Goal: Transaction & Acquisition: Purchase product/service

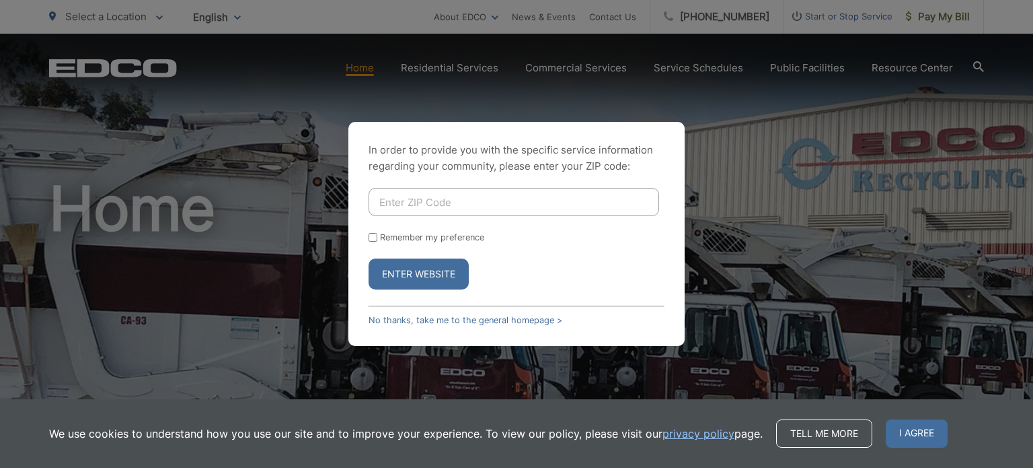
click at [456, 205] on input "Enter ZIP Code" at bounding box center [514, 202] width 291 height 28
type input "92020"
click at [373, 235] on input "Remember my preference" at bounding box center [373, 237] width 9 height 9
checkbox input "true"
click at [407, 279] on button "Enter Website" at bounding box center [419, 273] width 100 height 31
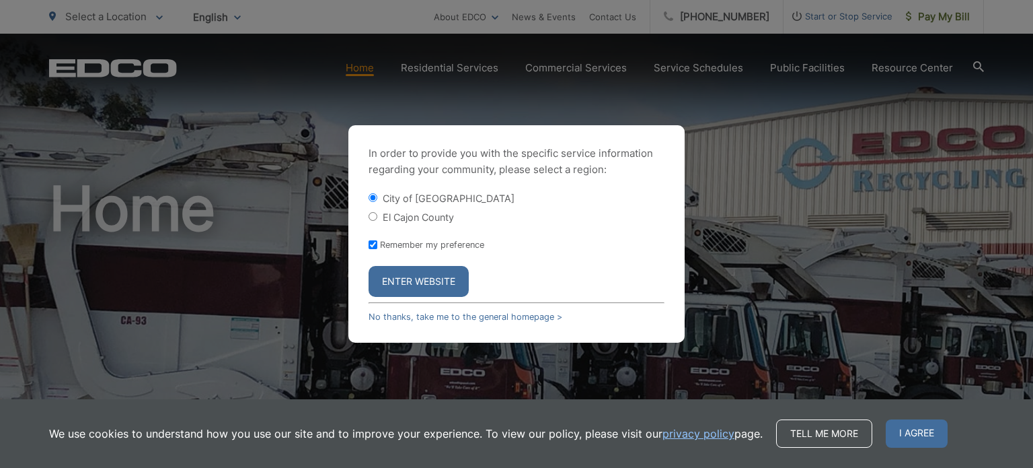
click at [407, 279] on button "Enter Website" at bounding box center [419, 281] width 100 height 31
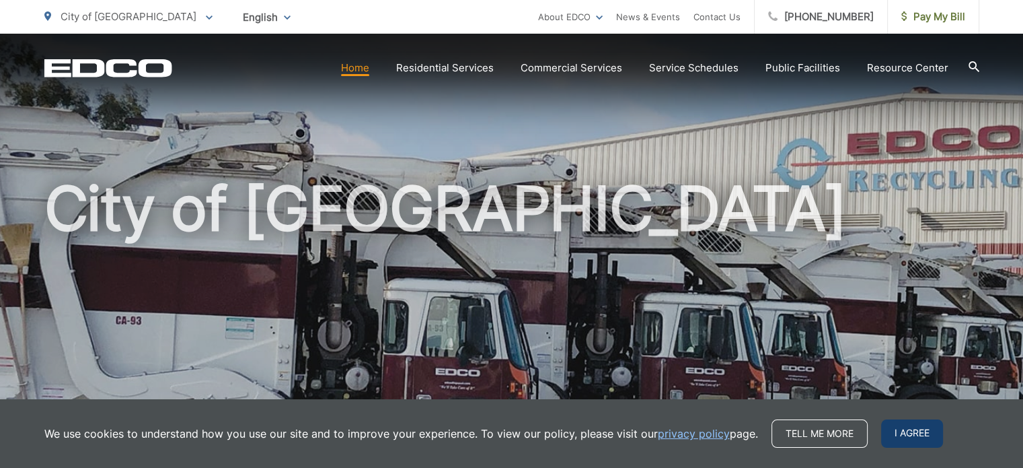
click at [900, 433] on span "I agree" at bounding box center [912, 433] width 62 height 28
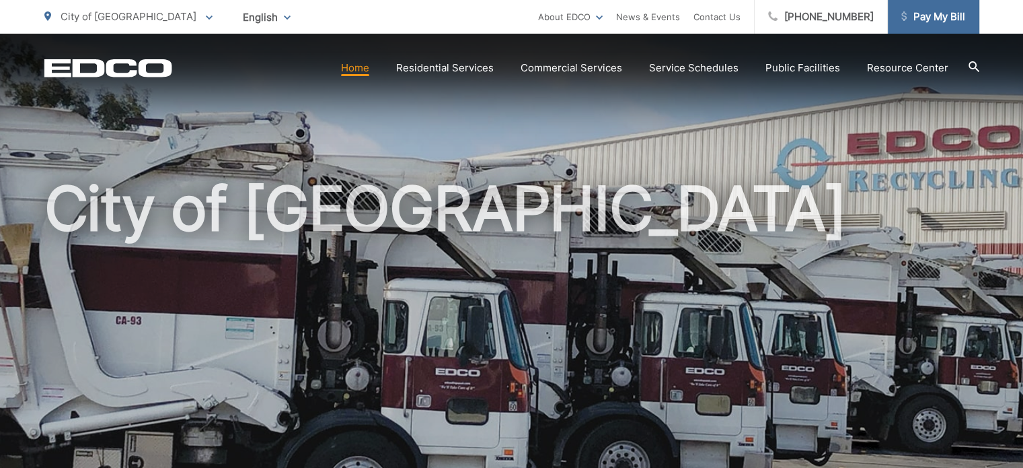
click at [915, 10] on span "Pay My Bill" at bounding box center [933, 17] width 64 height 16
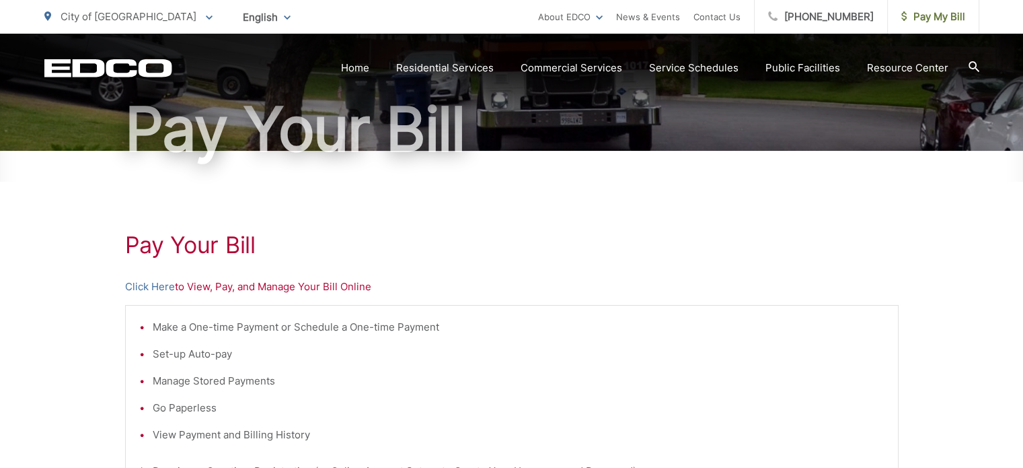
scroll to position [135, 0]
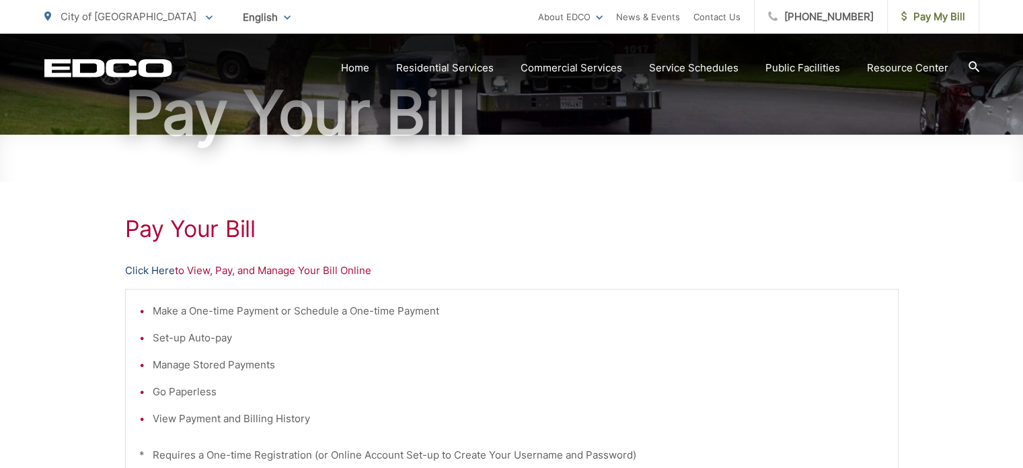
click at [163, 270] on link "Click Here" at bounding box center [150, 270] width 50 height 16
